Goal: Transaction & Acquisition: Purchase product/service

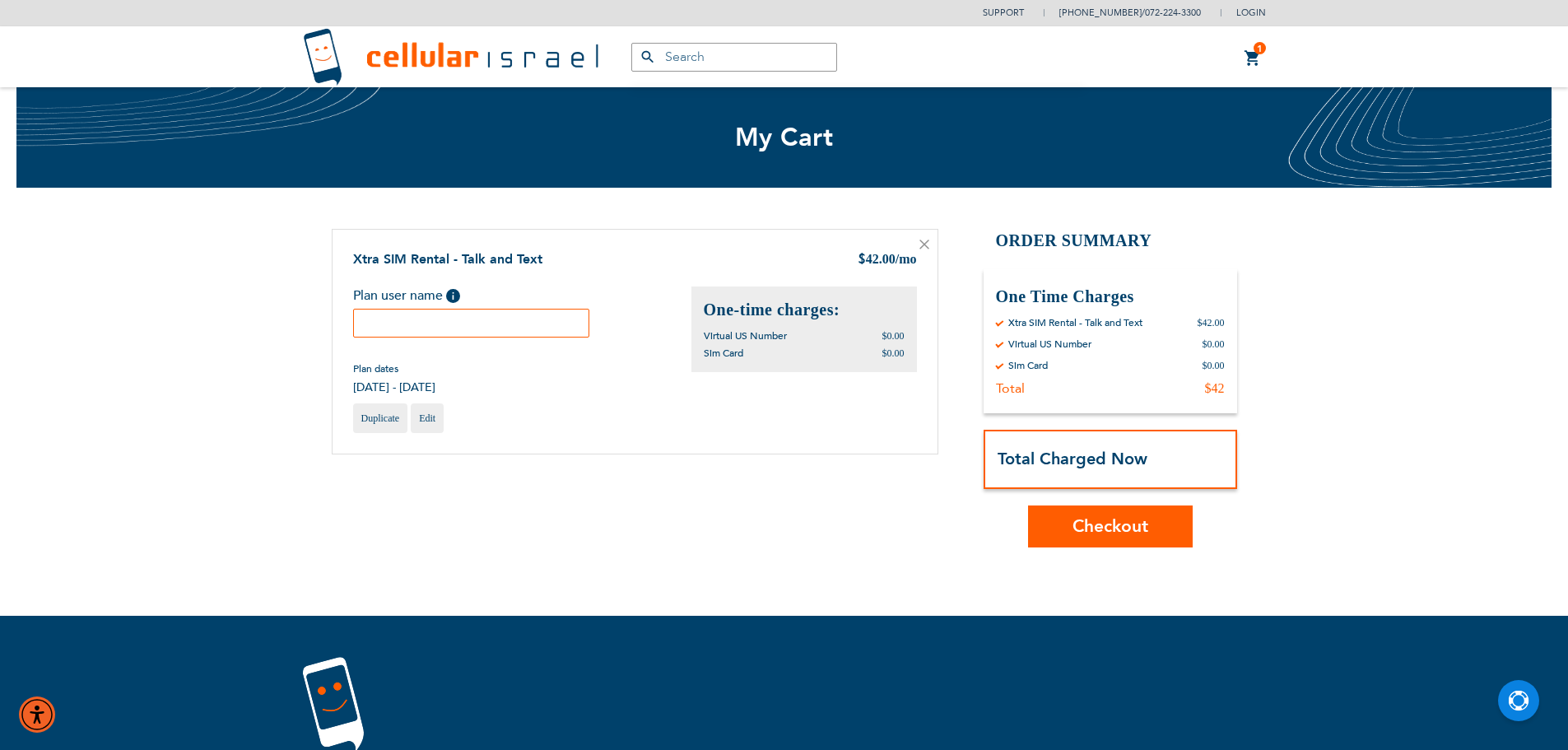
click at [507, 327] on input "text" at bounding box center [471, 323] width 237 height 29
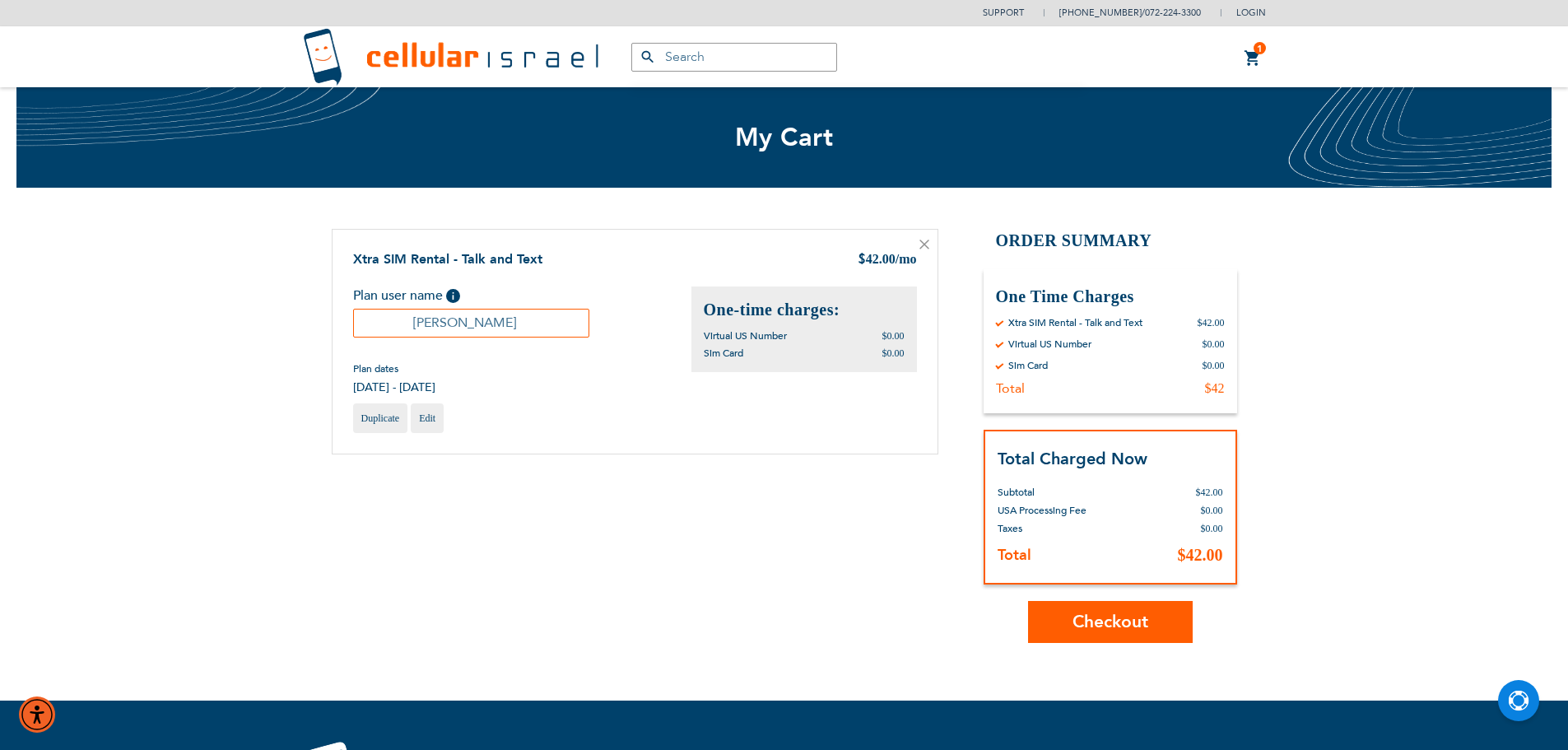
type input "[PERSON_NAME]"
click at [1105, 623] on span "Checkout" at bounding box center [1110, 622] width 76 height 24
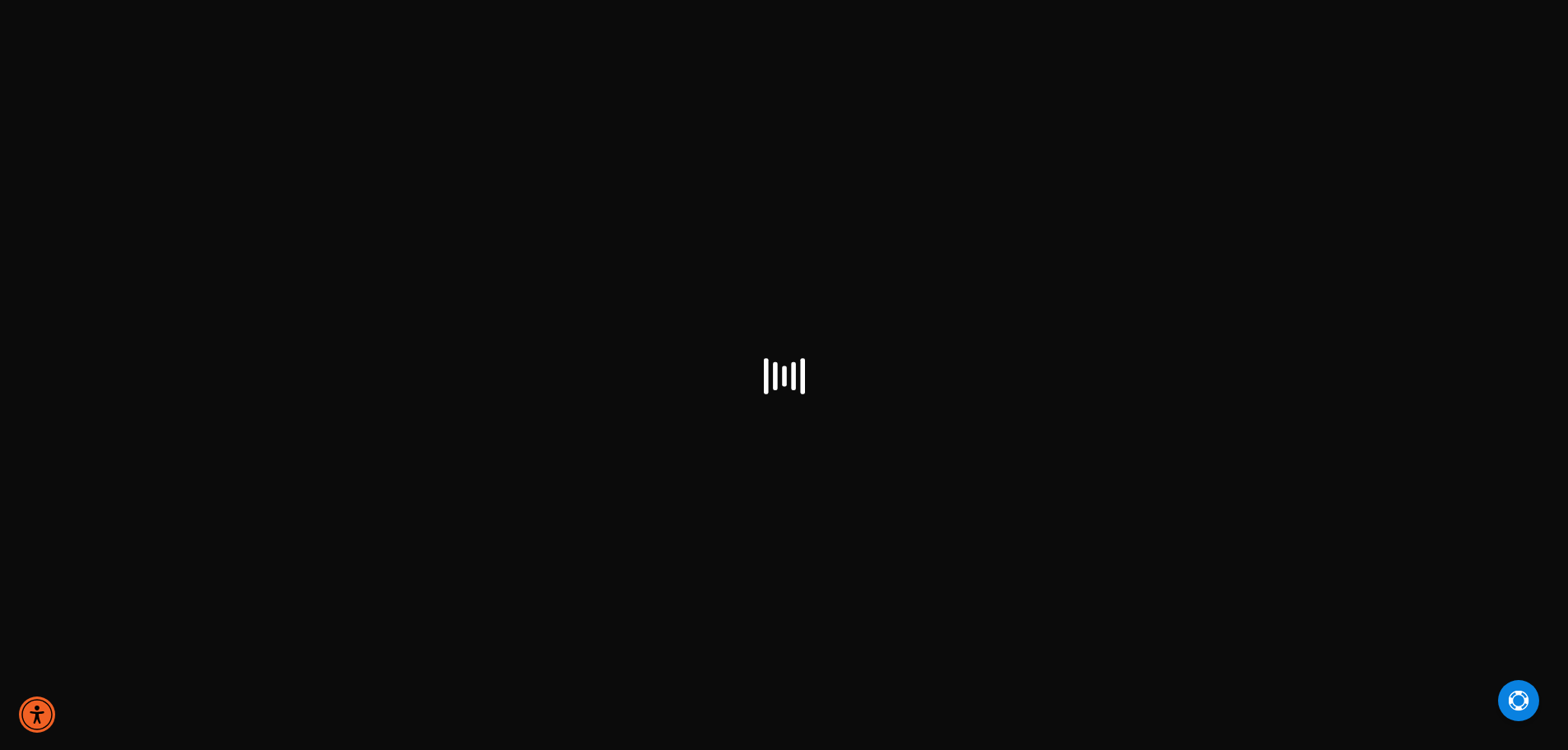
select select "US"
checkbox input "true"
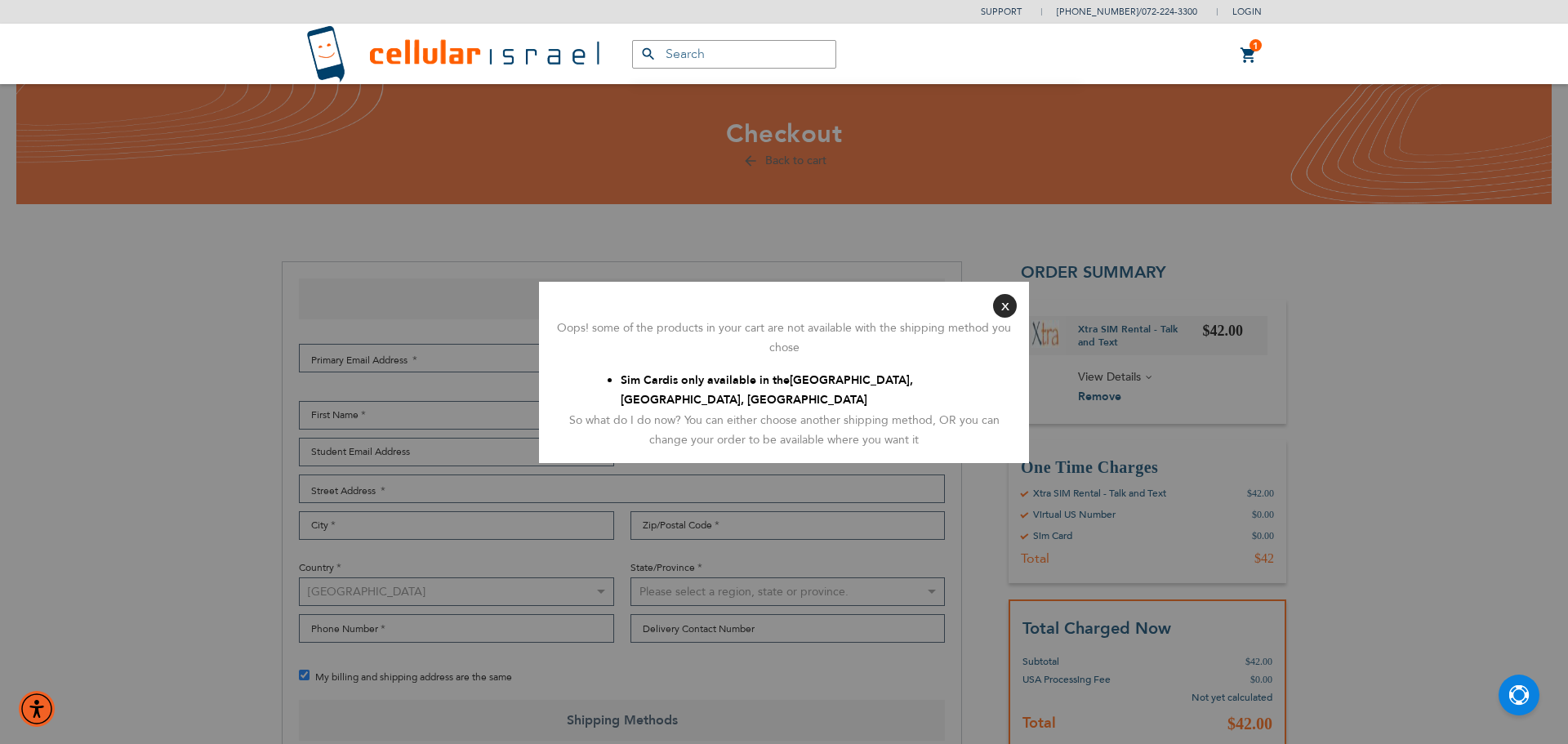
click at [1000, 309] on button "Close" at bounding box center [1005, 305] width 24 height 24
click at [1005, 306] on div at bounding box center [784, 372] width 1568 height 744
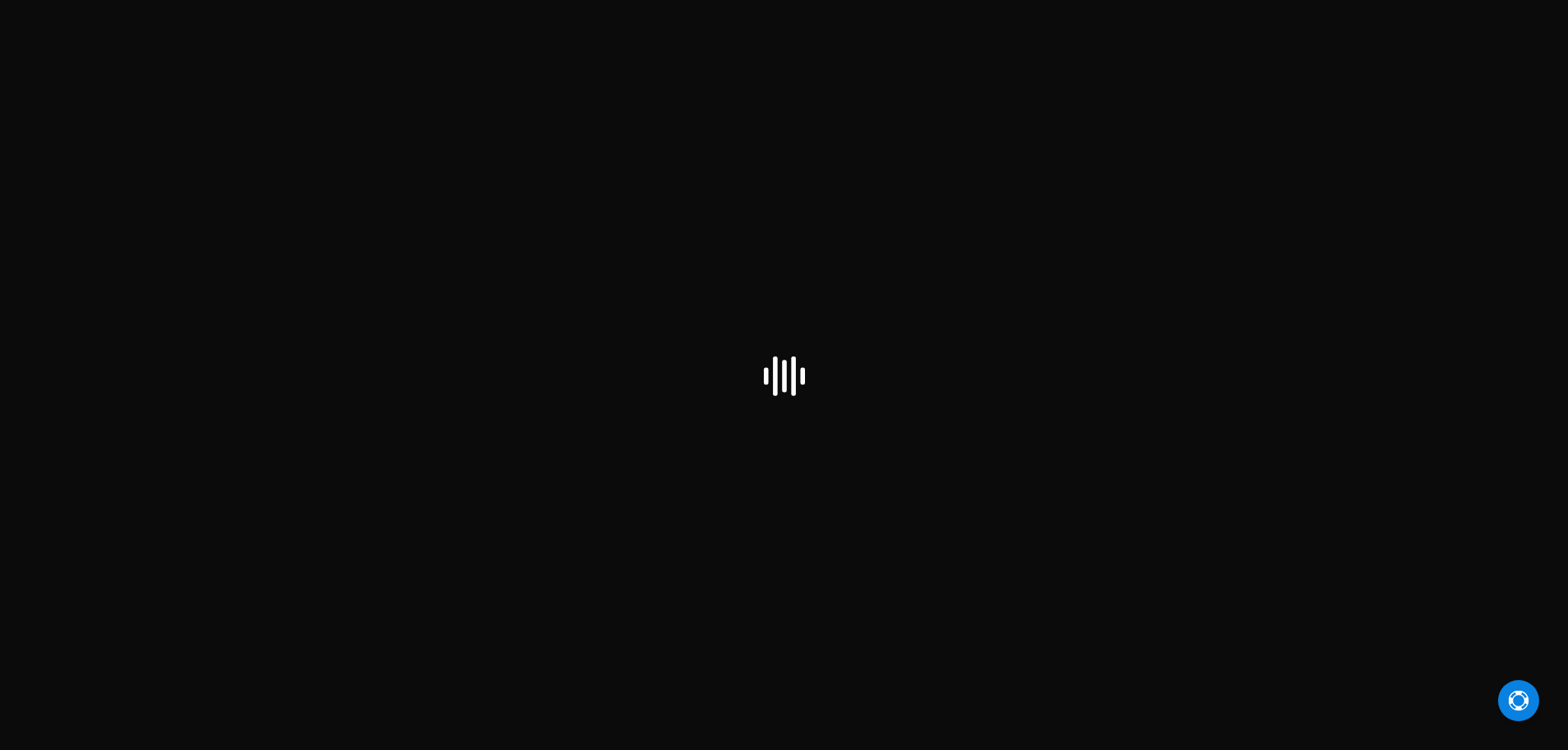
select select "US"
checkbox input "true"
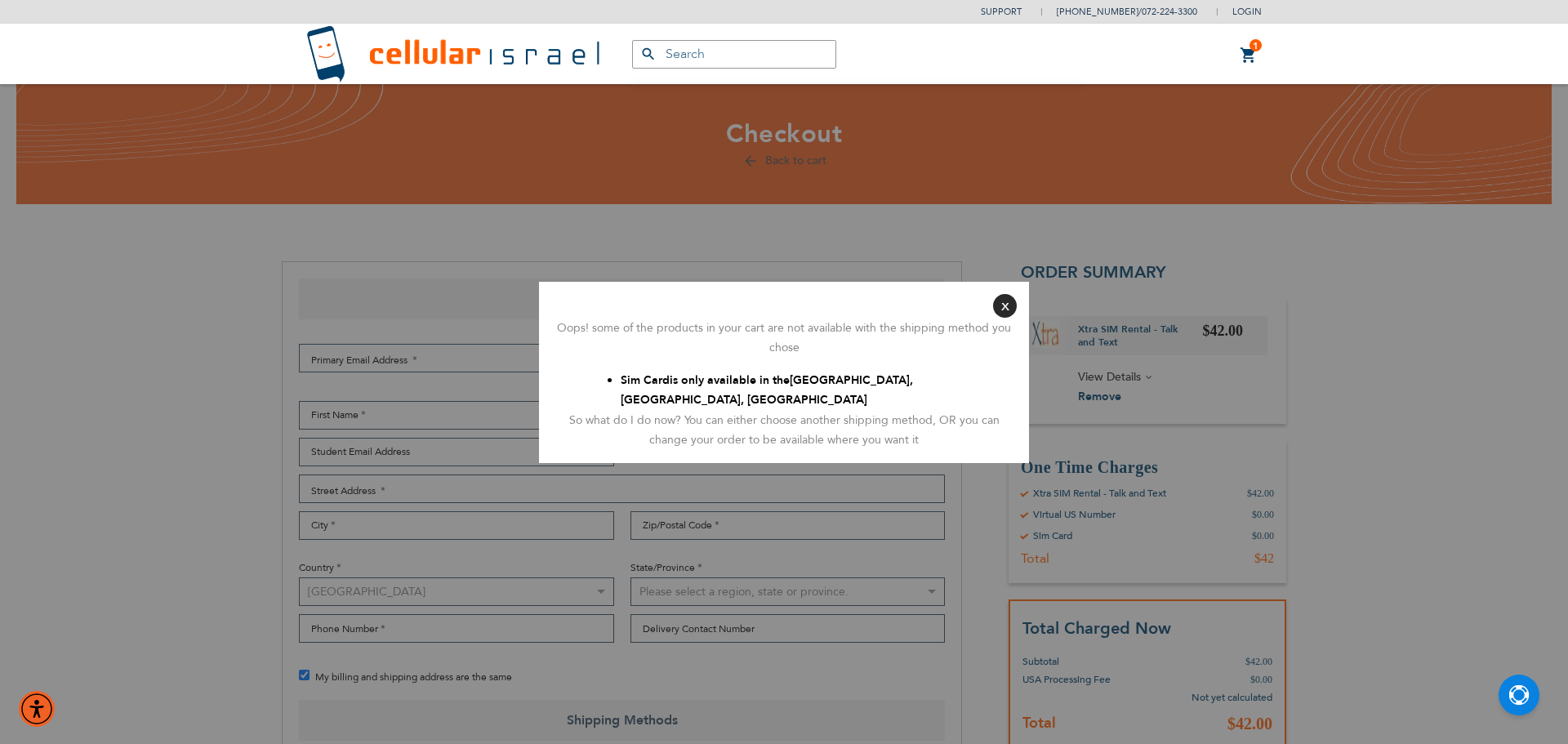
click at [1000, 313] on button "Close" at bounding box center [1005, 305] width 24 height 24
